Goal: Task Accomplishment & Management: Complete application form

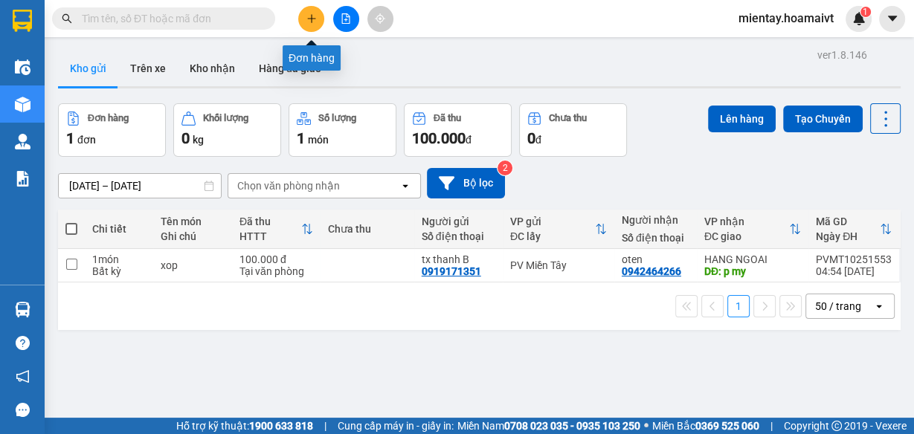
click at [311, 16] on icon "plus" at bounding box center [311, 18] width 1 height 8
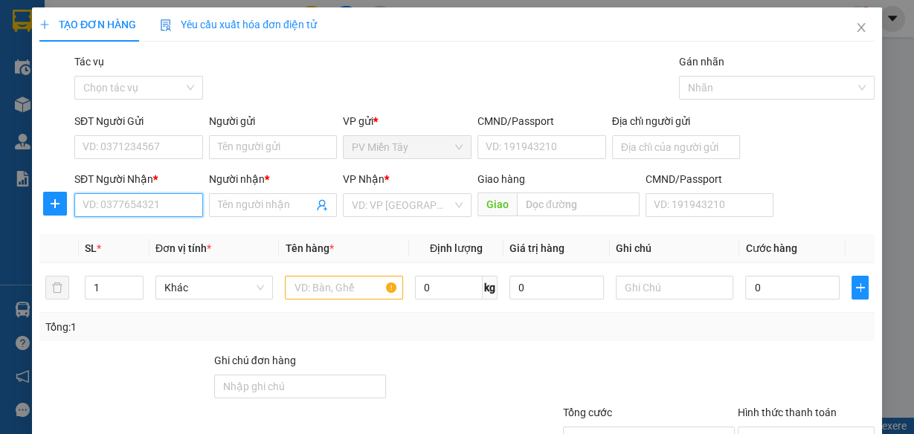
click at [178, 207] on input "SĐT Người Nhận *" at bounding box center [138, 205] width 129 height 24
type input "0783815"
click at [152, 239] on div "0783815532 - Trang" at bounding box center [137, 234] width 109 height 16
type input "quan binh tan"
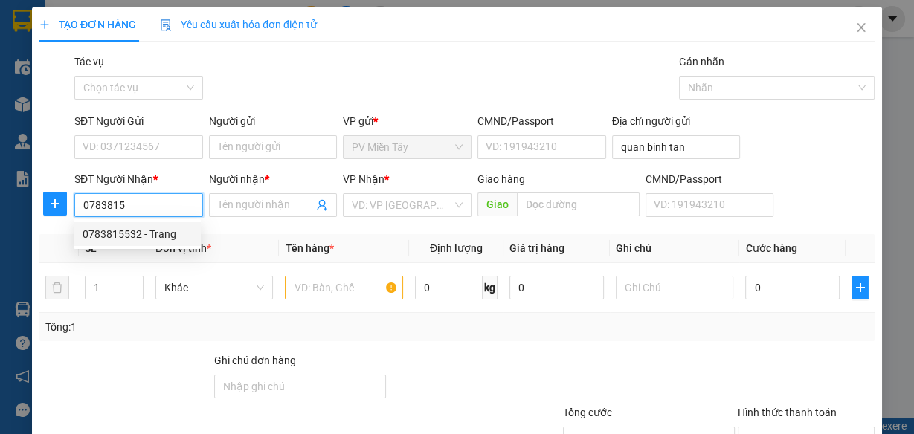
type input "0783815532"
type input "Trang"
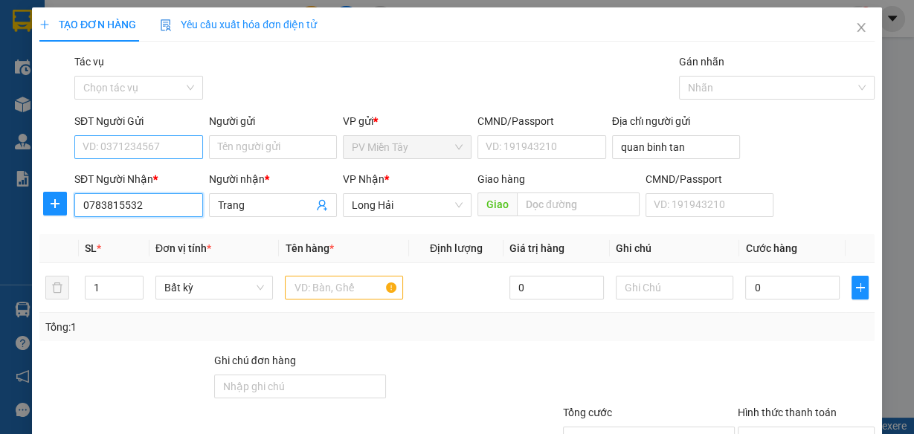
type input "0783815532"
click at [172, 144] on input "SĐT Người Gửi" at bounding box center [138, 147] width 129 height 24
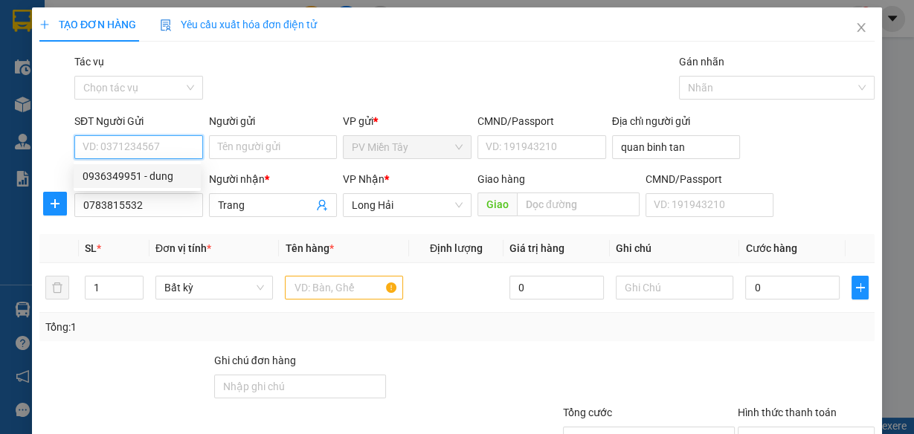
click at [172, 181] on div "0936349951 - dung" at bounding box center [137, 176] width 109 height 16
type input "0936349951"
type input "dung"
type input "091072023796"
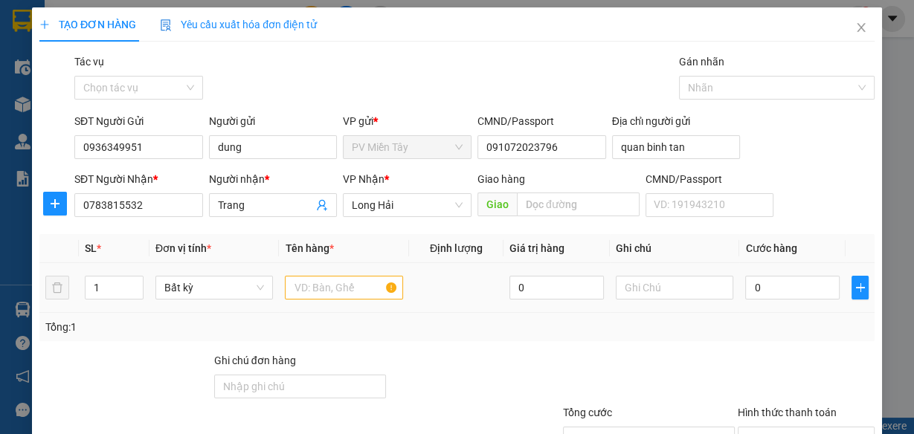
click at [333, 299] on div at bounding box center [344, 288] width 118 height 30
click at [333, 284] on input "text" at bounding box center [344, 288] width 118 height 24
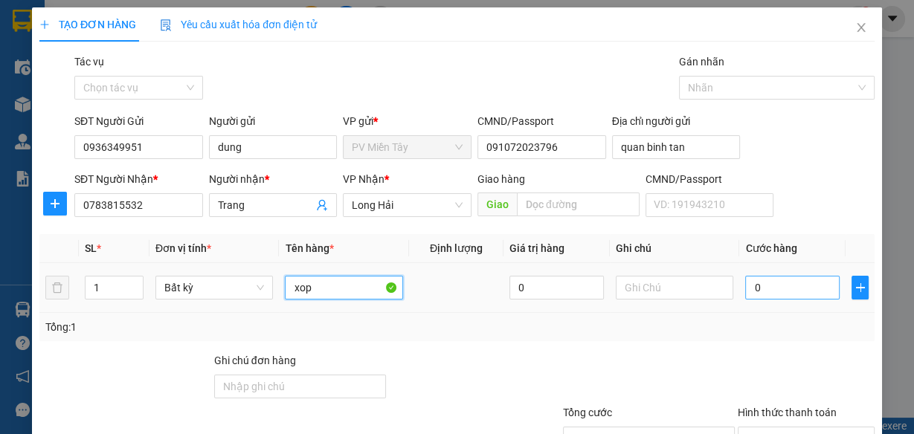
type input "xop"
click at [820, 287] on input "0" at bounding box center [792, 288] width 94 height 24
type input "5"
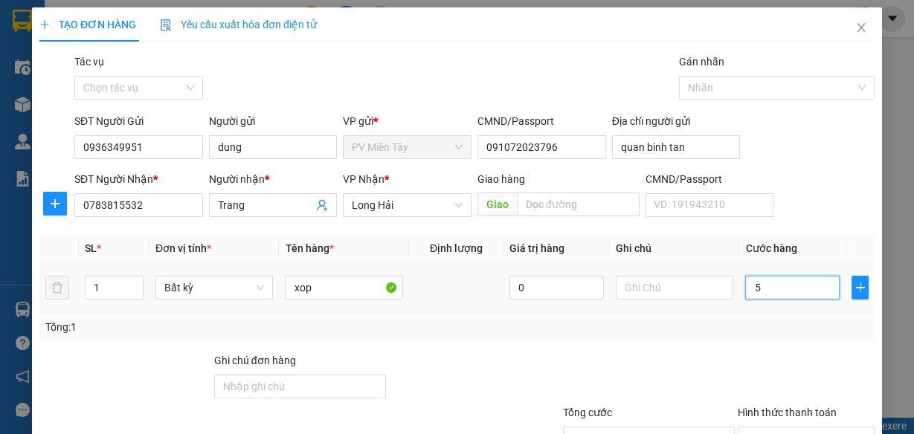
type input "50"
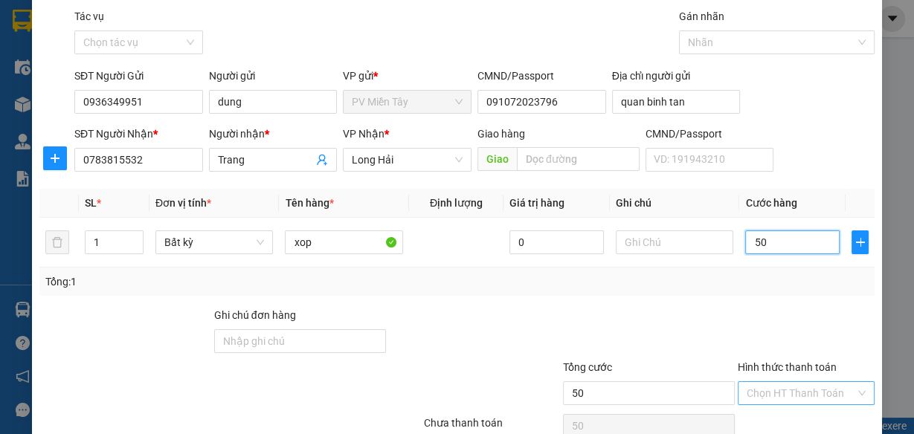
scroll to position [114, 0]
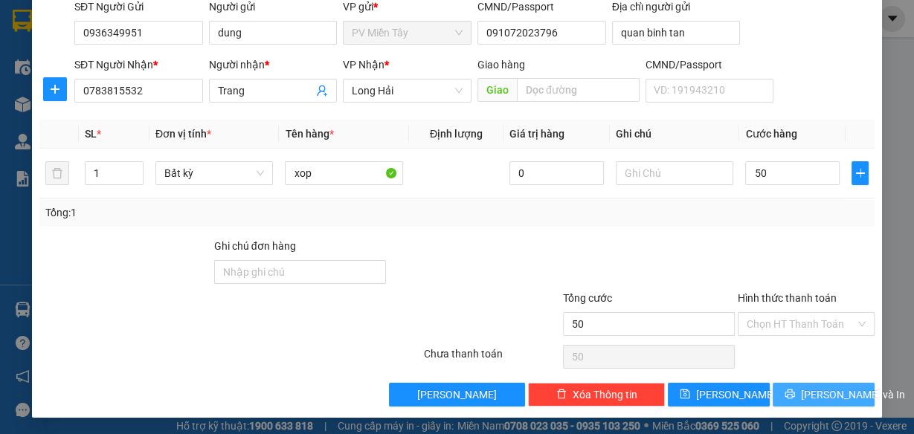
type input "50.000"
click at [841, 387] on span "[PERSON_NAME] và In" at bounding box center [853, 395] width 104 height 16
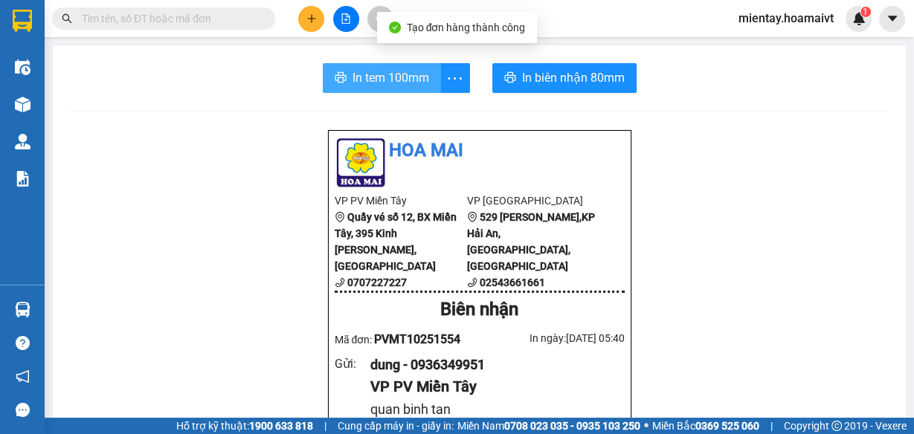
click at [400, 71] on span "In tem 100mm" at bounding box center [390, 77] width 77 height 19
